Goal: Information Seeking & Learning: Learn about a topic

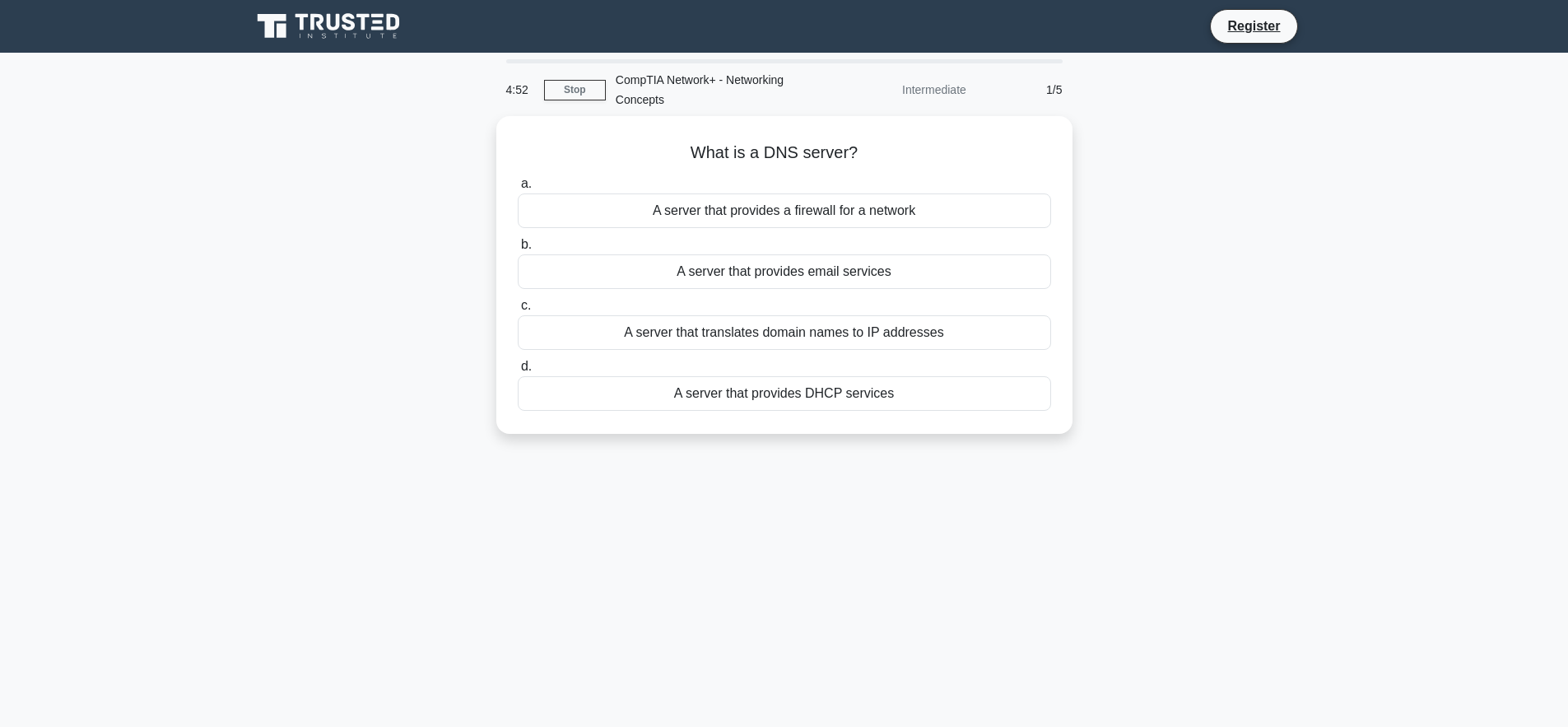
click at [710, 548] on div "4:52 Stop CompTIA Network+ - Networking Concepts Intermediate 1/5 What is a DNS…" at bounding box center [784, 470] width 1086 height 823
click at [789, 143] on h5 "What is a DNS server? .spinner_0XTQ{transform-origin:center;animation:spinner_y…" at bounding box center [784, 149] width 537 height 22
click at [1170, 216] on div "What is a DNS server? .spinner_0XTQ{transform-origin:center;animation:spinner_y…" at bounding box center [784, 285] width 1086 height 338
click at [1164, 212] on div "What is a DNS server? .spinner_0XTQ{transform-origin:center;animation:spinner_y…" at bounding box center [784, 285] width 1086 height 338
click at [811, 336] on div "A server that translates domain names to IP addresses" at bounding box center [784, 328] width 533 height 35
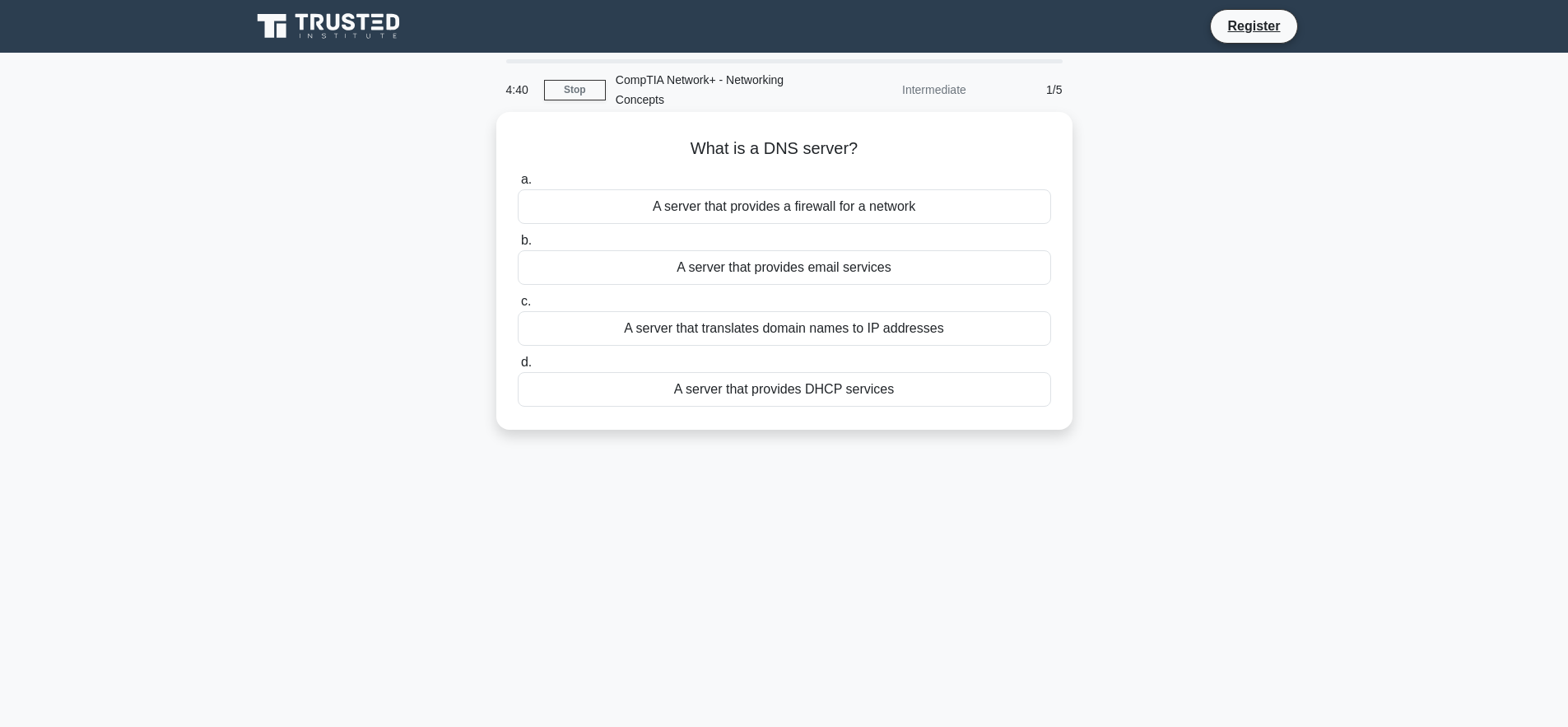
click at [517, 307] on input "c. A server that translates domain names to IP addresses" at bounding box center [517, 301] width 0 height 10
click at [790, 330] on div "A security protocol for wireless networks" at bounding box center [784, 328] width 533 height 35
click at [517, 307] on input "c. A security protocol for wireless networks" at bounding box center [517, 301] width 0 height 10
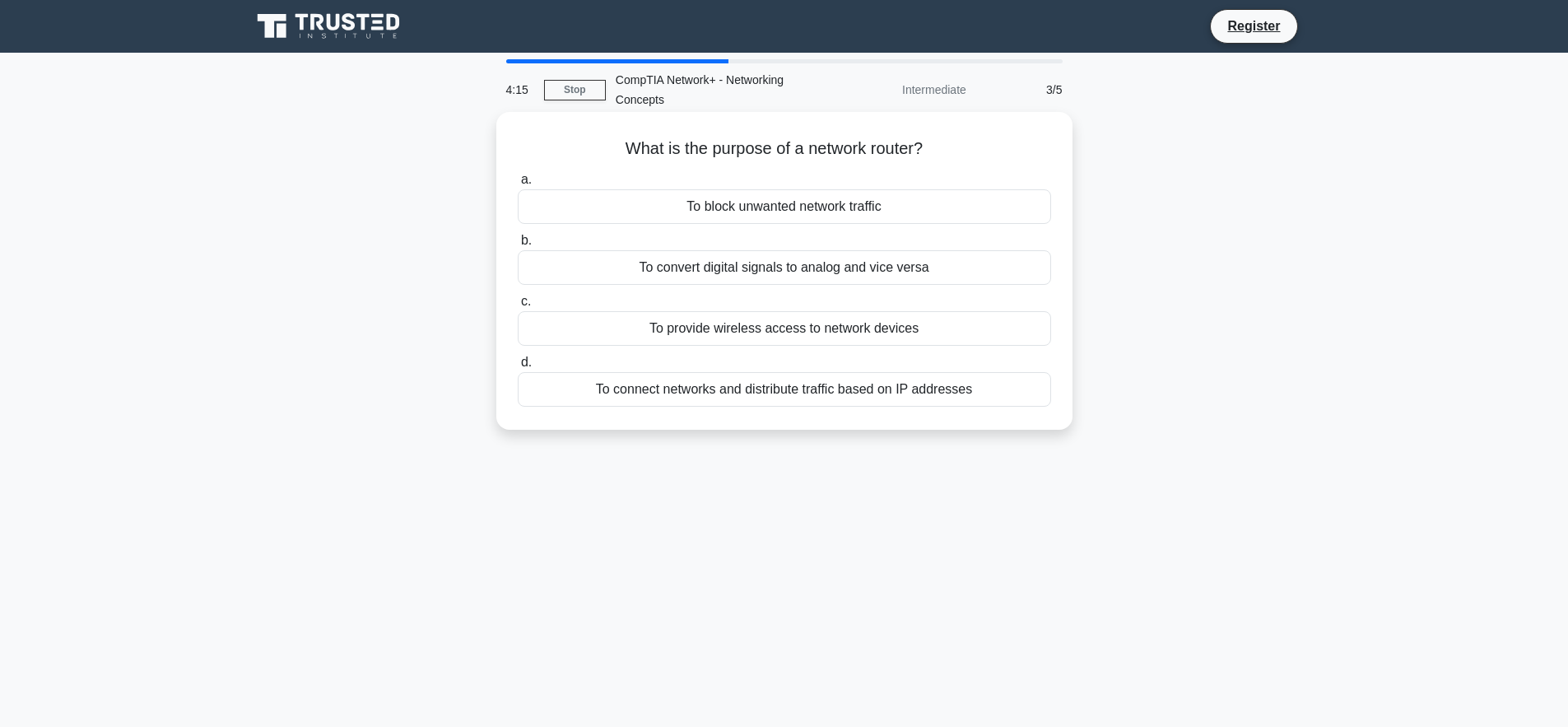
click at [824, 395] on div "To connect networks and distribute traffic based on IP addresses" at bounding box center [784, 389] width 533 height 35
click at [517, 368] on input "d. To connect networks and distribute traffic based on IP addresses" at bounding box center [517, 363] width 0 height 10
click at [773, 391] on div "To monitor network traffic" at bounding box center [784, 389] width 533 height 35
click at [517, 368] on input "d. To monitor network traffic" at bounding box center [517, 363] width 0 height 10
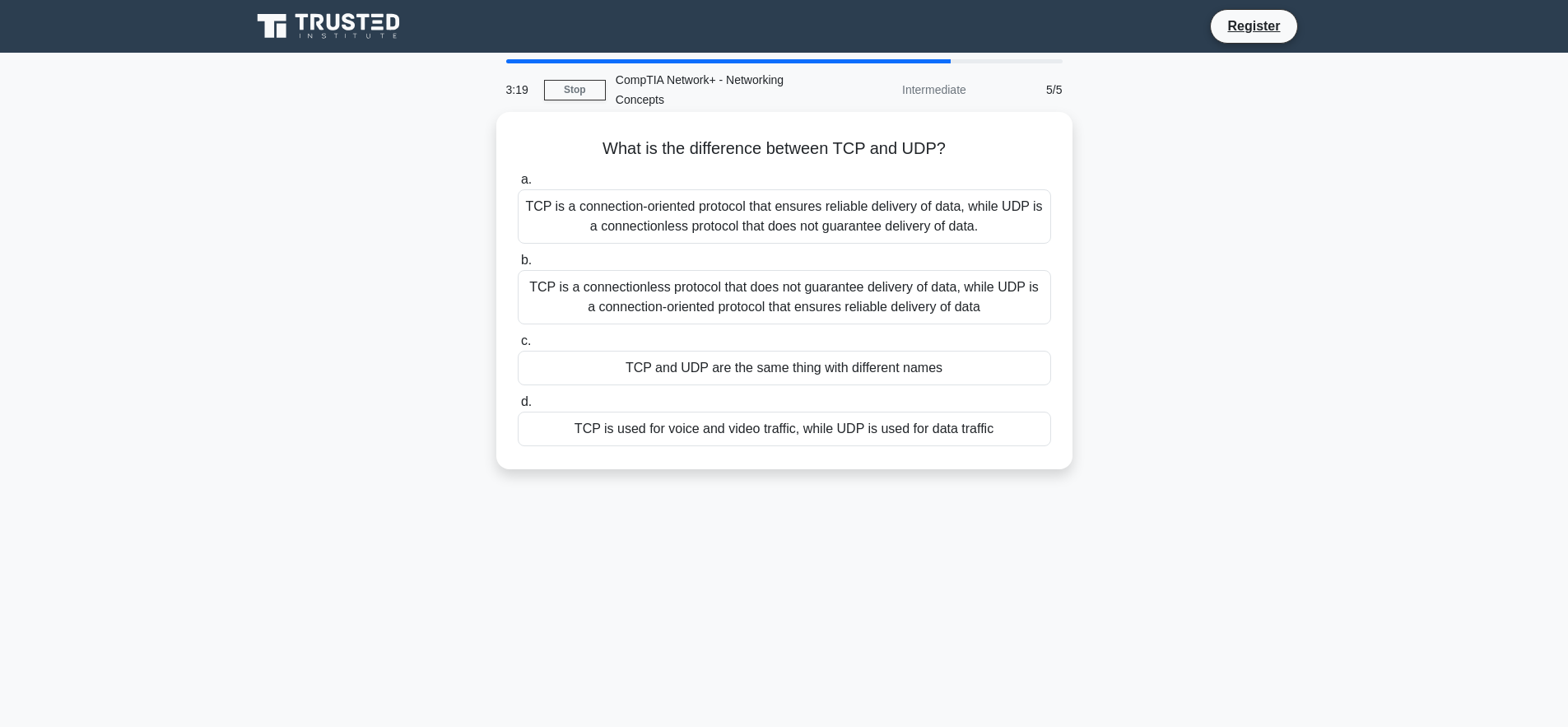
click at [798, 306] on div "TCP is a connectionless protocol that does not guarantee delivery of data, whil…" at bounding box center [784, 297] width 533 height 55
click at [517, 266] on input "b. TCP is a connectionless protocol that does not guarantee delivery of data, w…" at bounding box center [517, 261] width 0 height 10
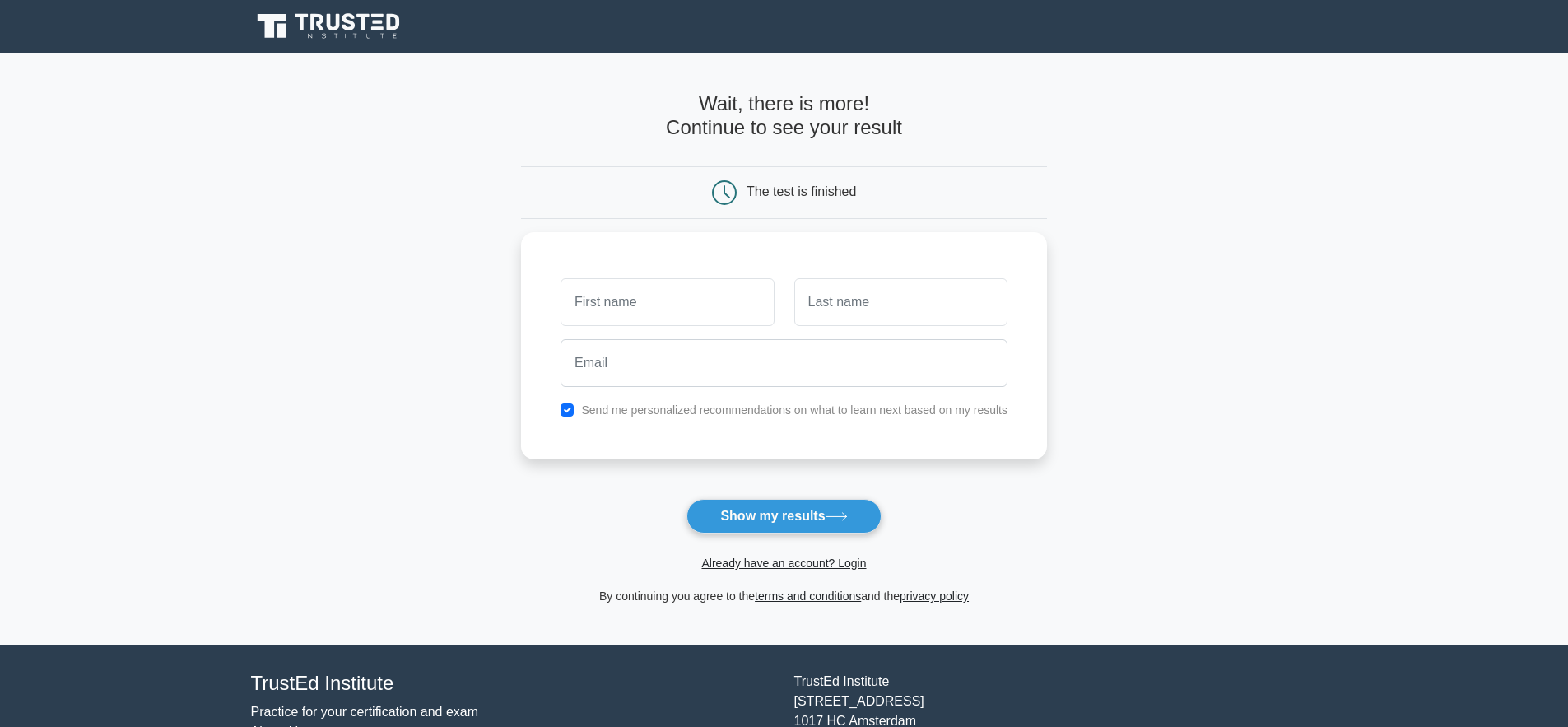
click at [571, 518] on form "Wait, there is more! Continue to see your result The test is finished and the" at bounding box center [784, 349] width 526 height 513
